Goal: Find specific page/section: Find specific page/section

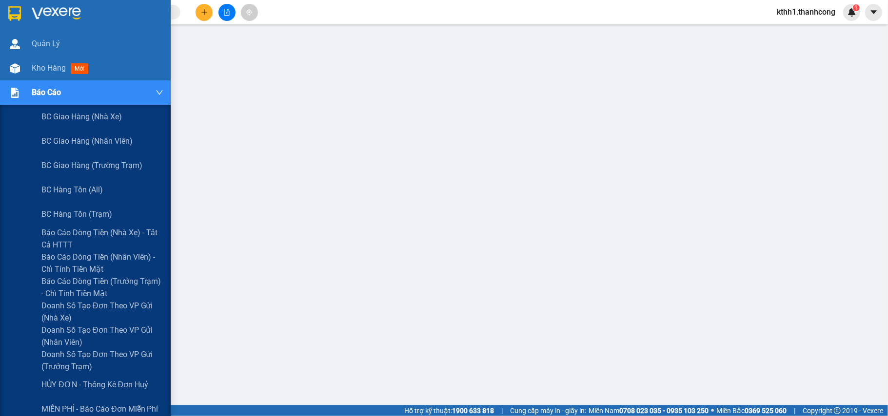
click at [64, 92] on div "Báo cáo" at bounding box center [98, 92] width 132 height 24
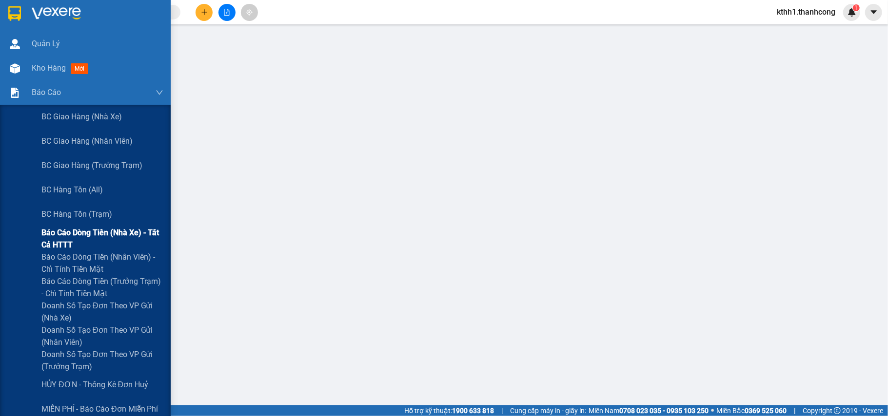
click at [117, 231] on span "Báo cáo dòng tiền (nhà xe) - tất cả HTTT" at bounding box center [102, 239] width 122 height 24
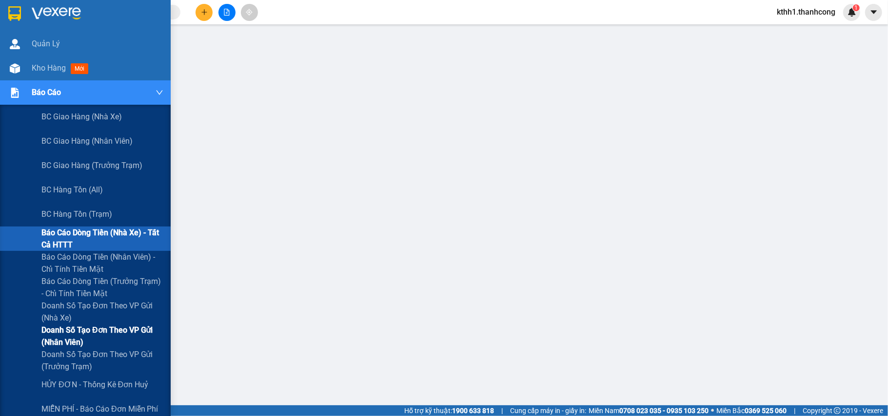
click at [105, 334] on span "Doanh số tạo đơn theo VP gửi (nhân viên)" at bounding box center [102, 336] width 122 height 24
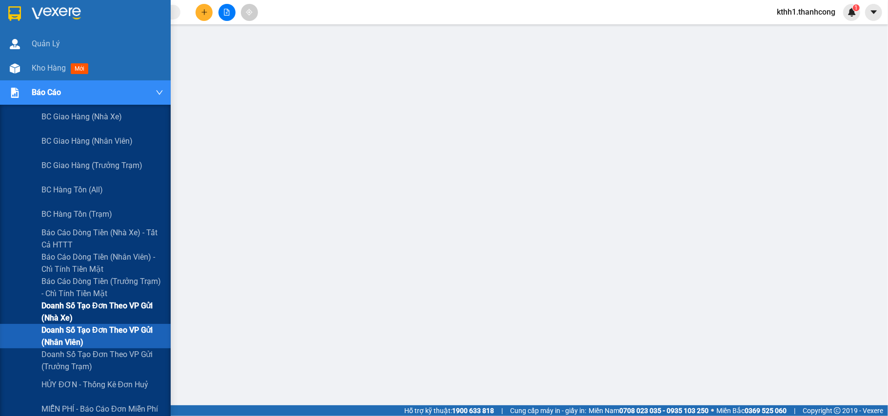
click at [94, 305] on span "Doanh số tạo đơn theo VP gửi (nhà xe)" at bounding box center [102, 312] width 122 height 24
